Goal: Information Seeking & Learning: Learn about a topic

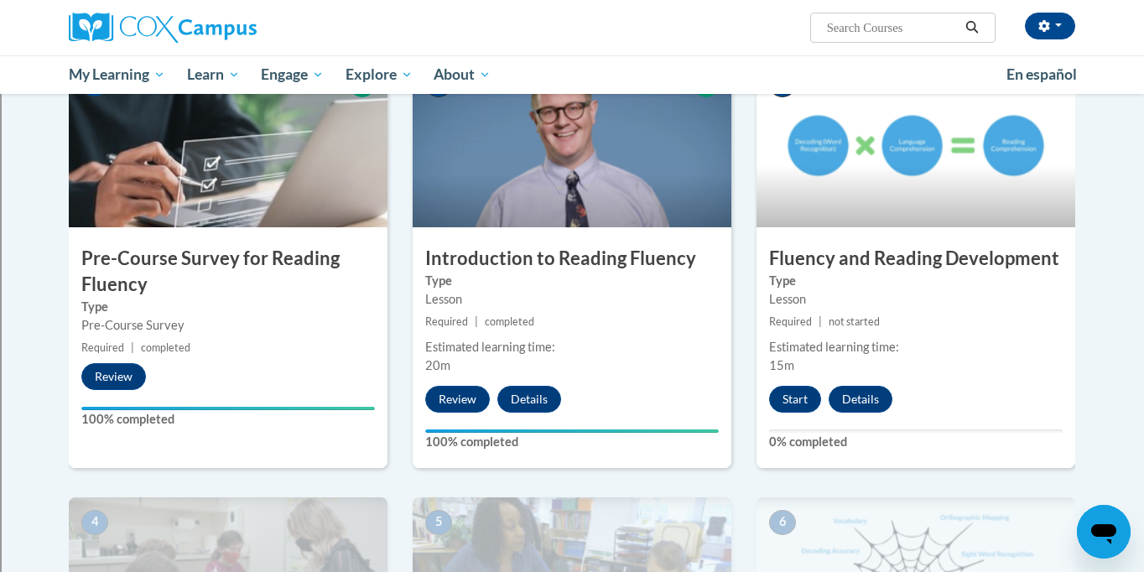
scroll to position [398, 0]
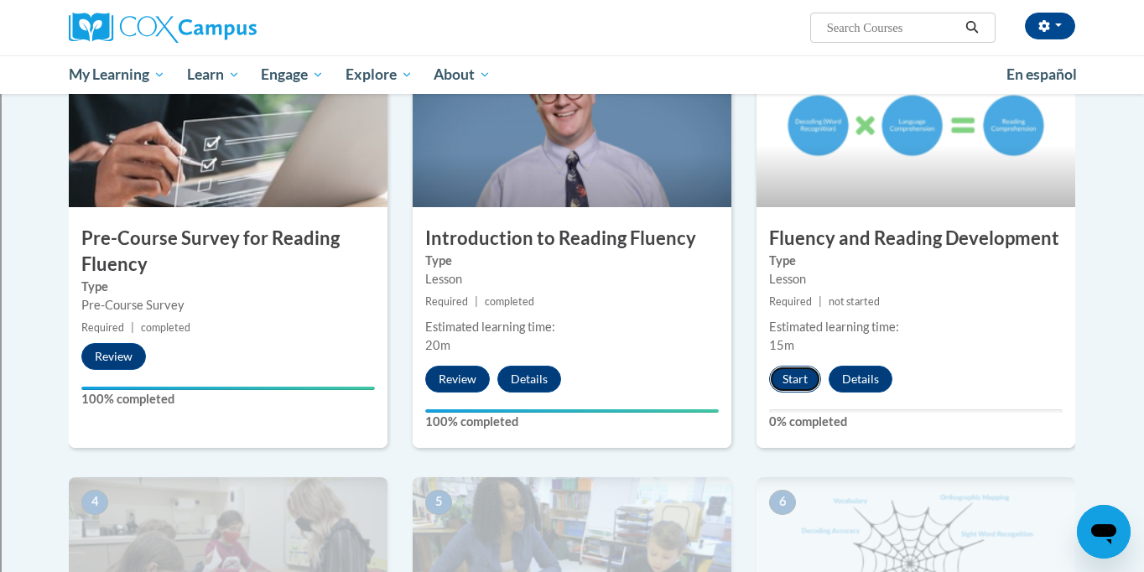
click at [787, 369] on button "Start" at bounding box center [795, 379] width 52 height 27
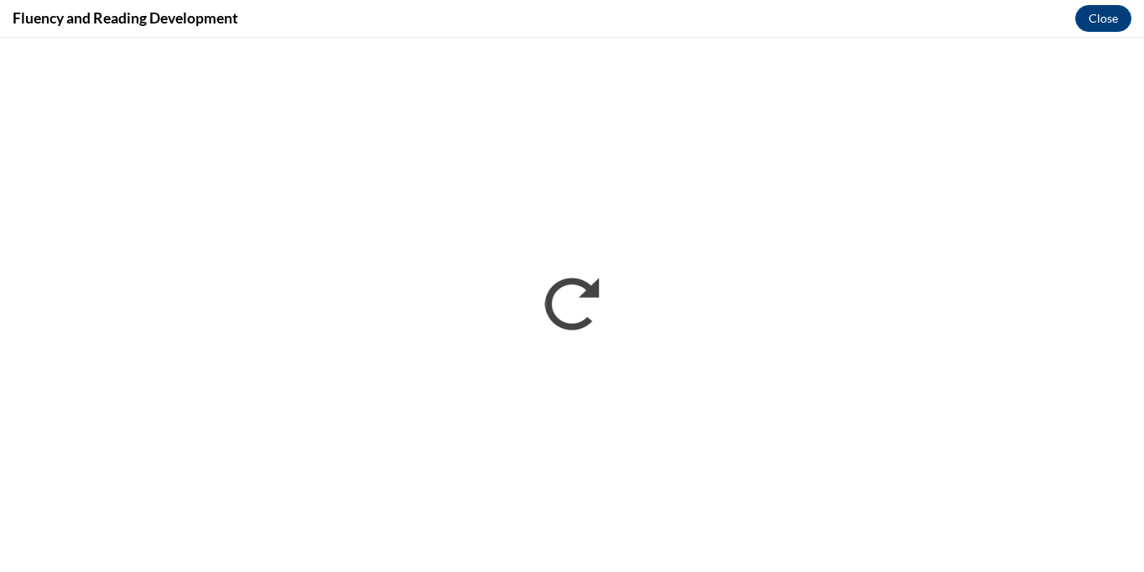
scroll to position [0, 0]
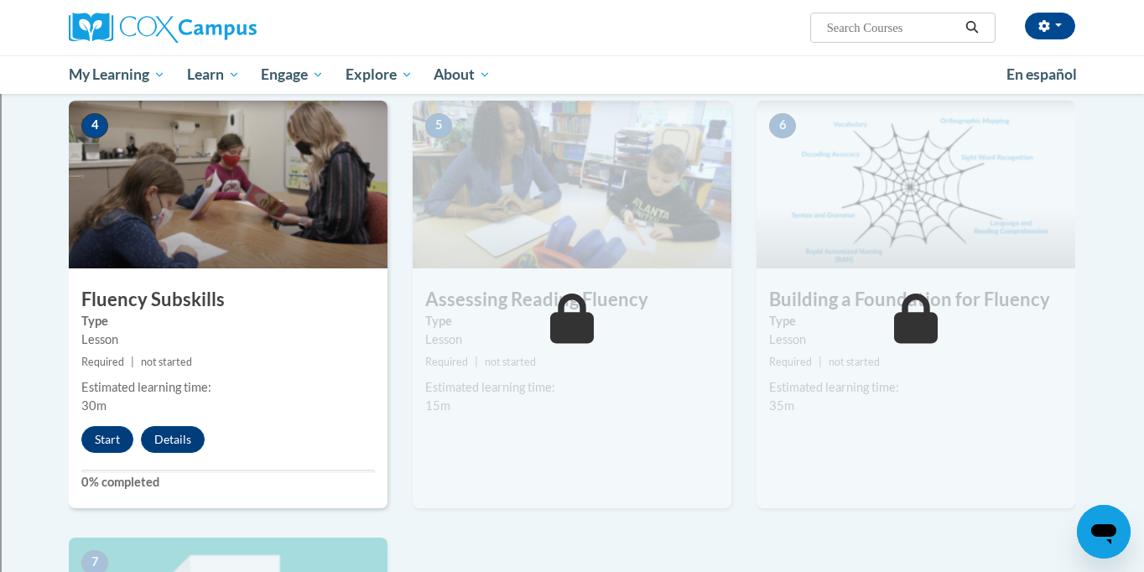
scroll to position [774, 0]
click at [99, 448] on button "Start" at bounding box center [107, 440] width 52 height 27
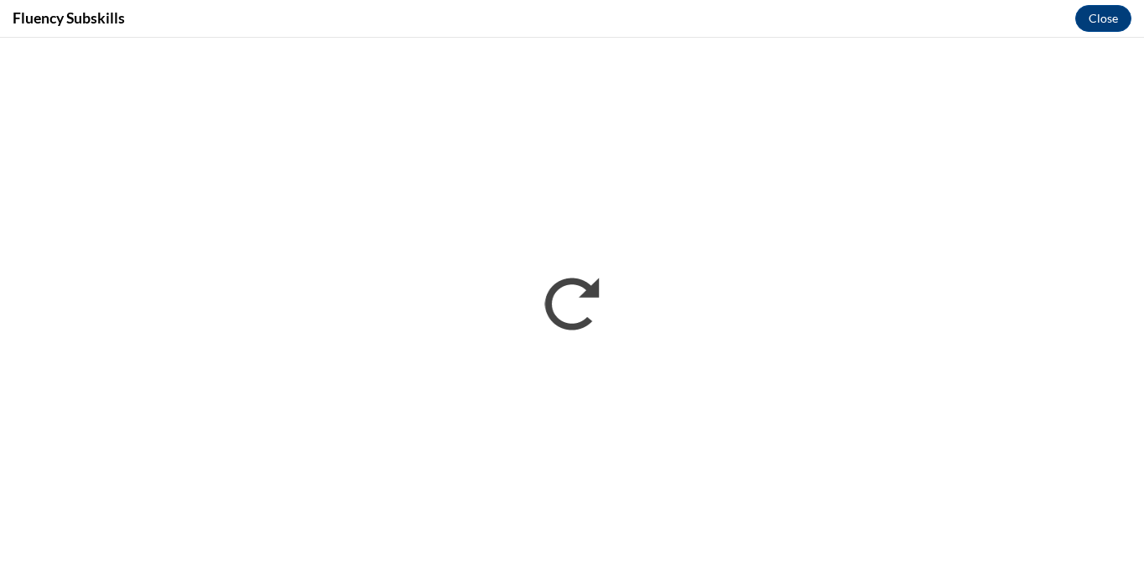
scroll to position [0, 0]
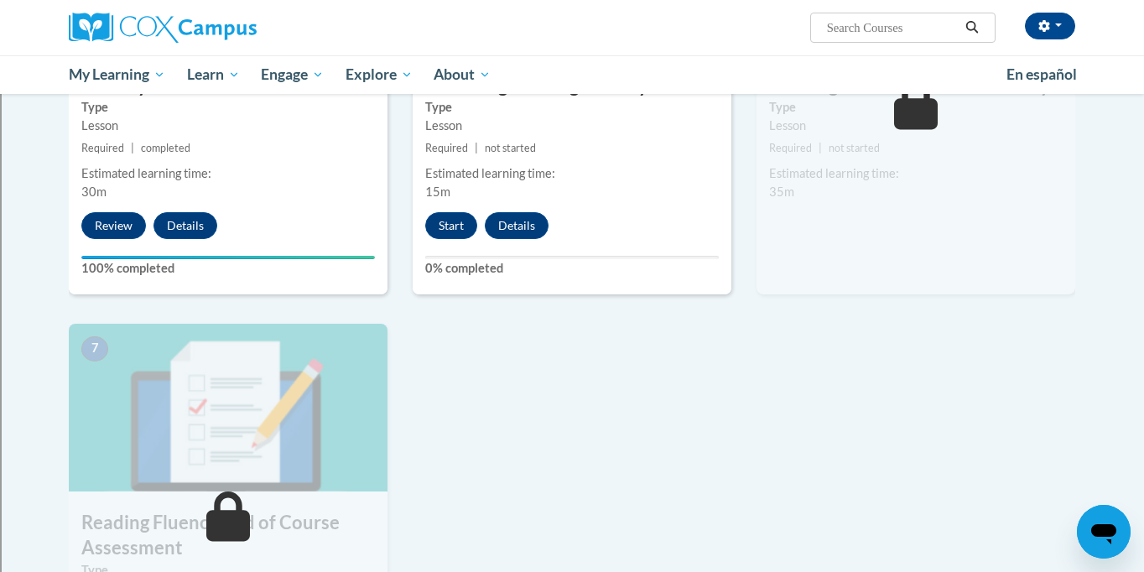
scroll to position [961, 0]
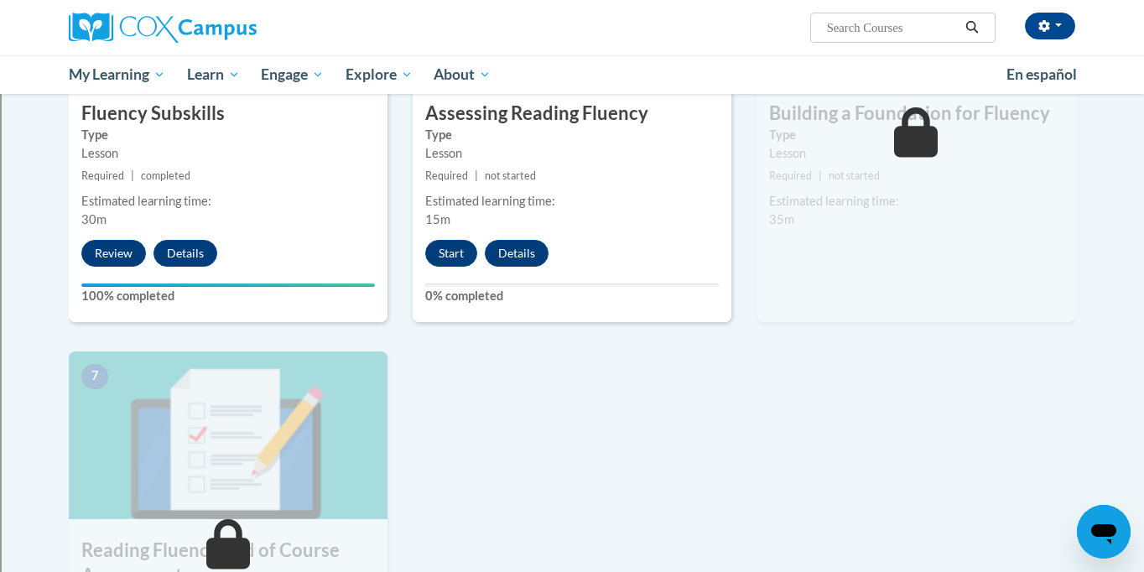
click at [890, 163] on div "Lesson" at bounding box center [915, 153] width 293 height 18
click at [911, 157] on icon at bounding box center [916, 132] width 44 height 50
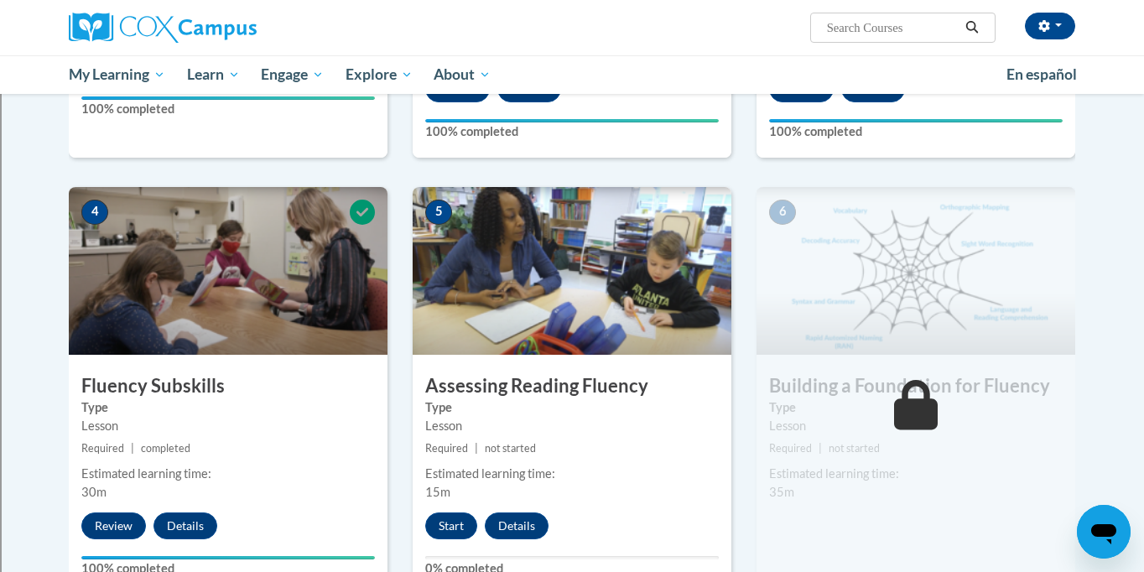
scroll to position [637, 0]
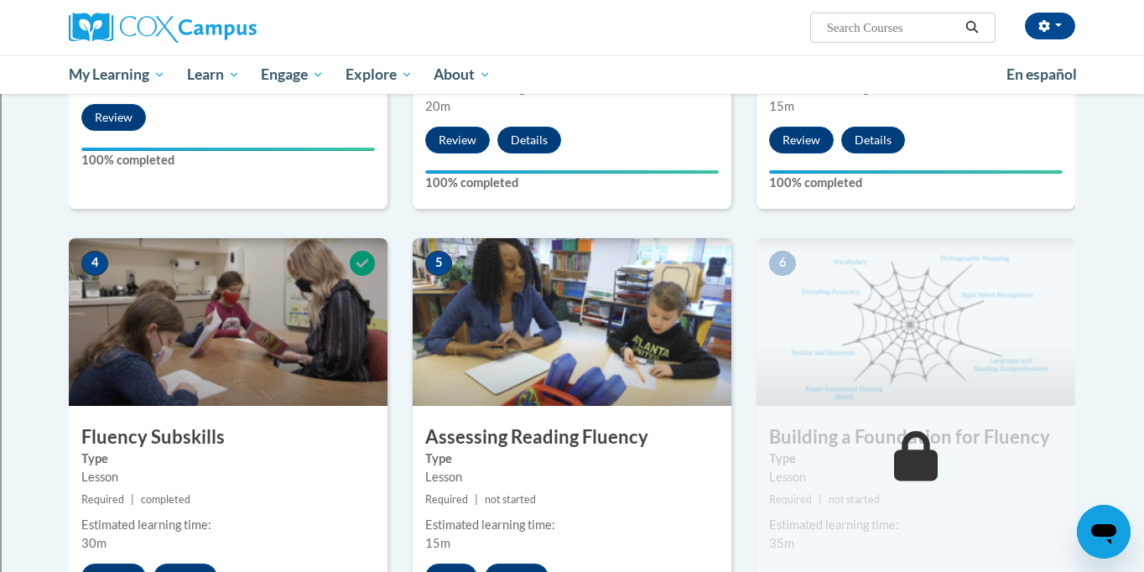
click at [916, 328] on img at bounding box center [915, 322] width 319 height 168
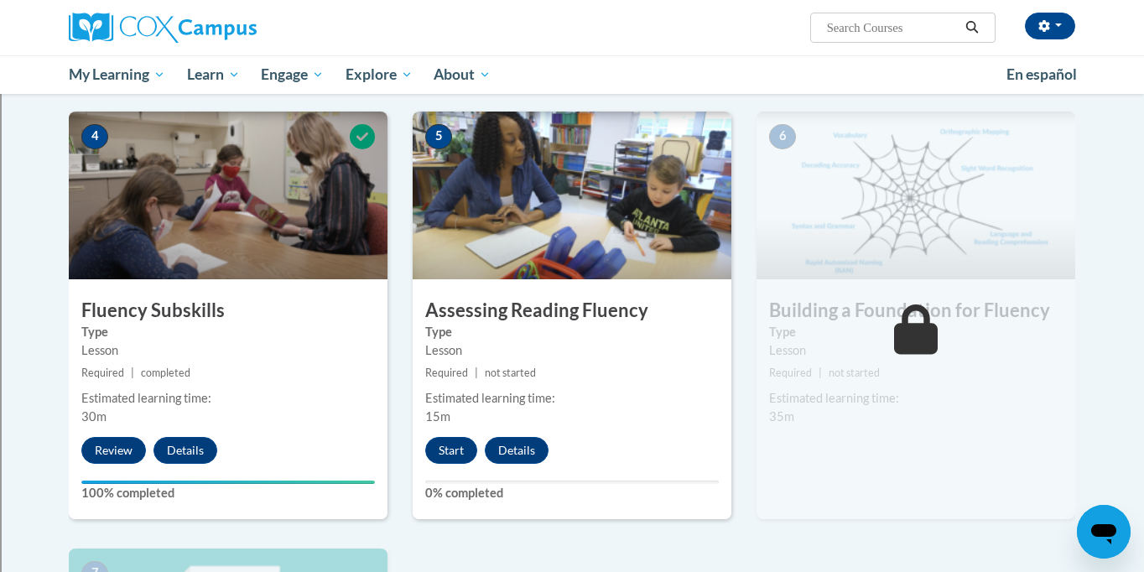
scroll to position [784, 0]
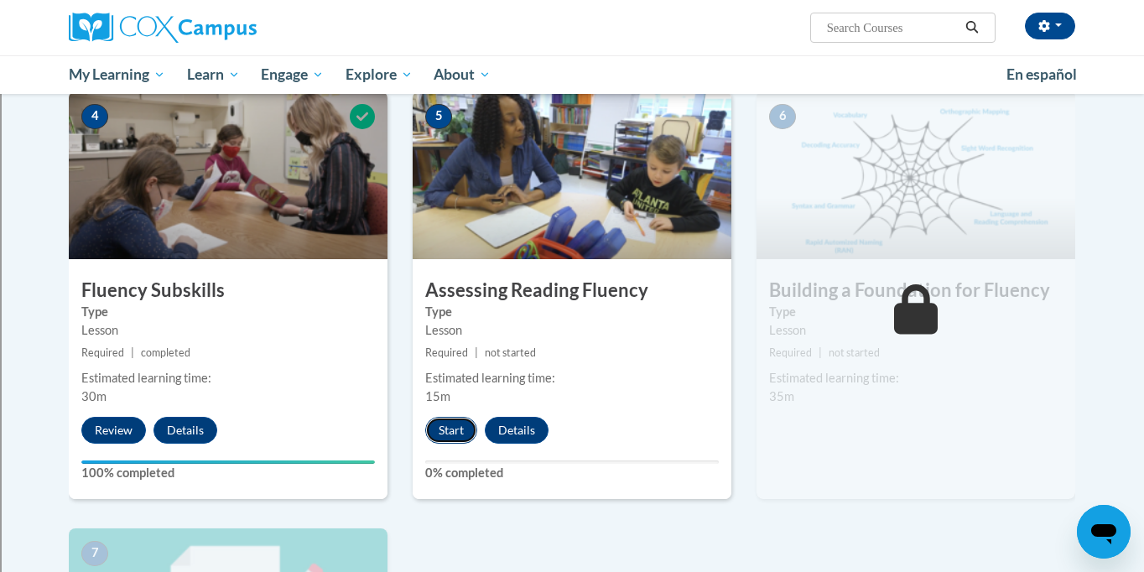
click at [447, 426] on button "Start" at bounding box center [451, 430] width 52 height 27
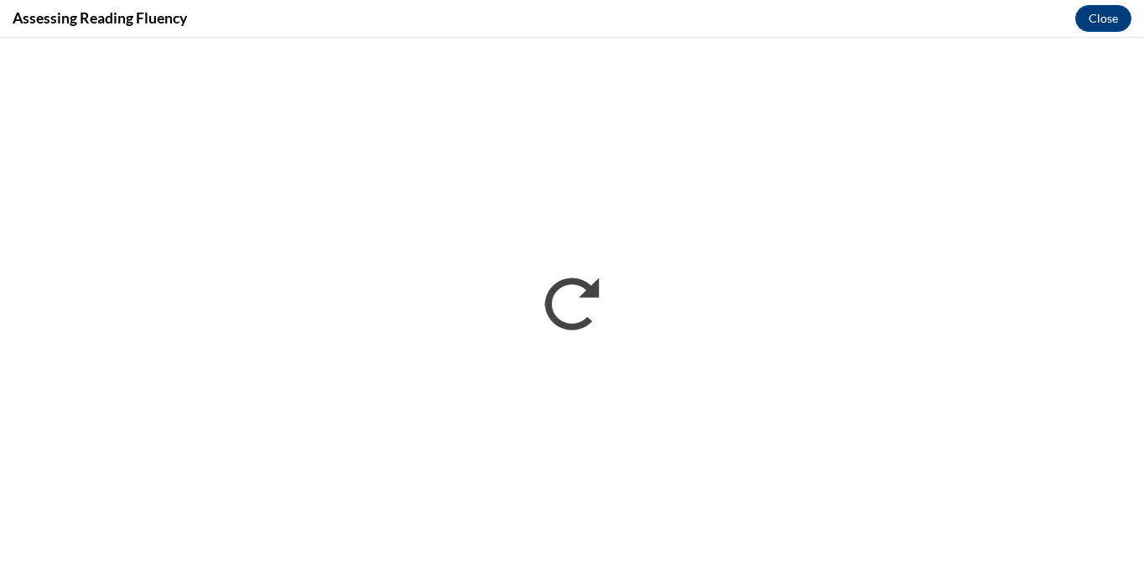
scroll to position [0, 0]
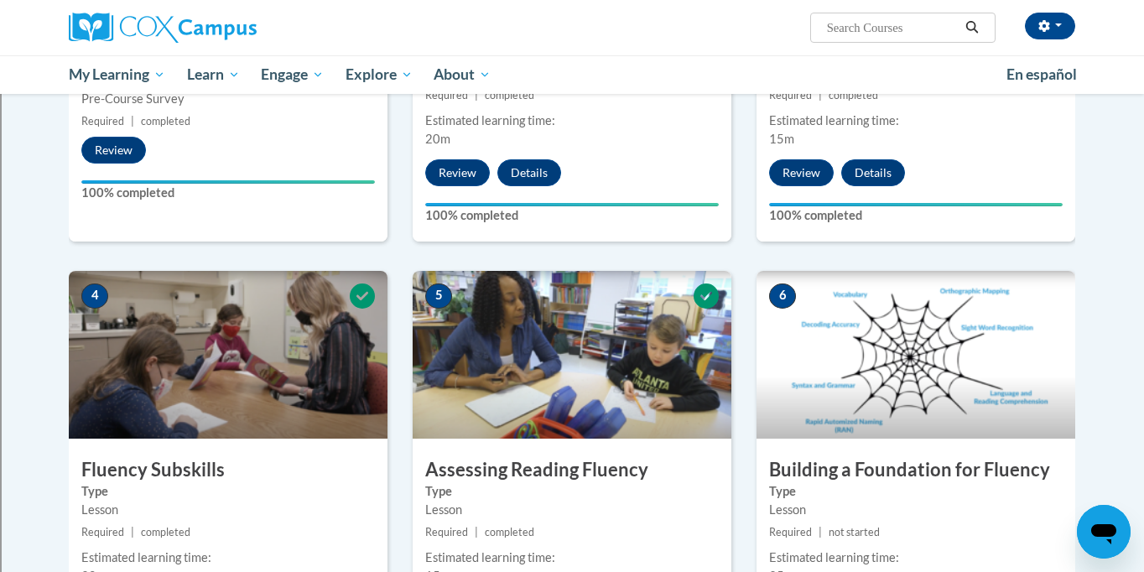
scroll to position [604, 0]
